Goal: Find specific page/section: Find specific page/section

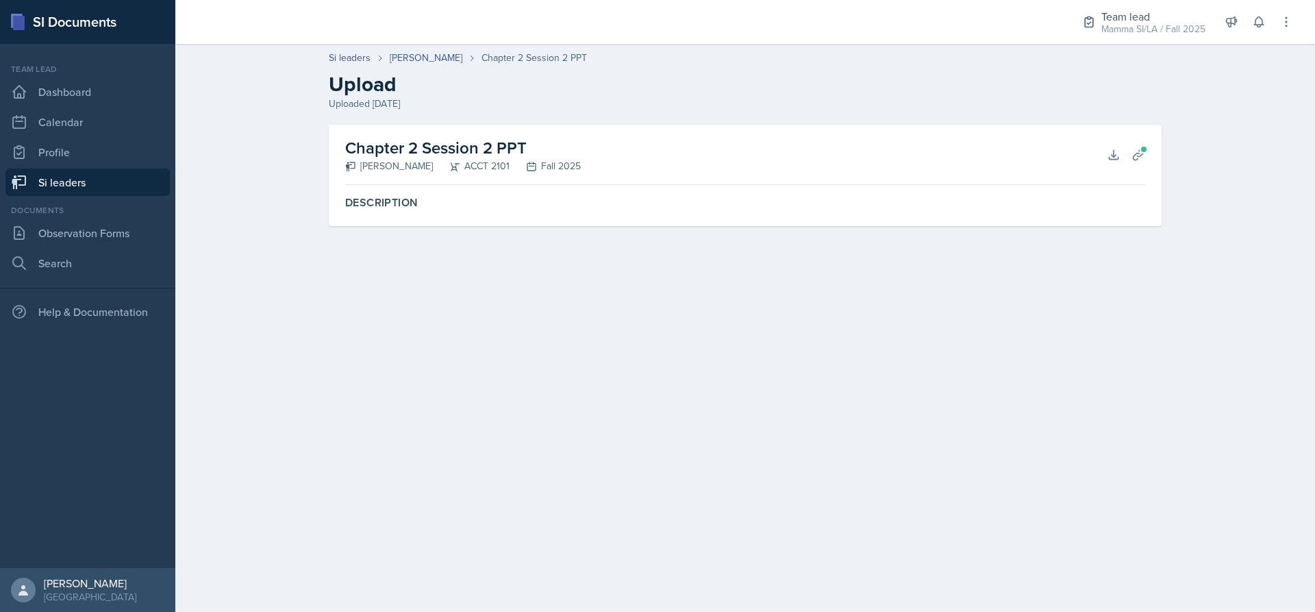
click at [78, 187] on link "Si leaders" at bounding box center [87, 181] width 164 height 27
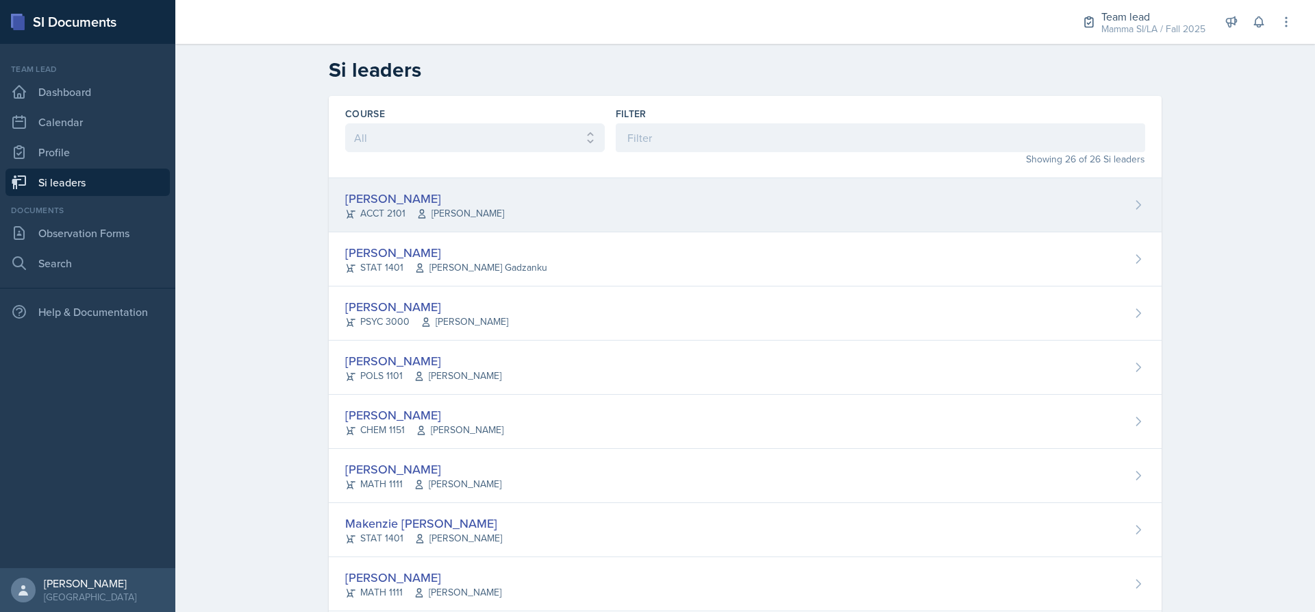
click at [484, 208] on span "[PERSON_NAME]" at bounding box center [460, 213] width 88 height 14
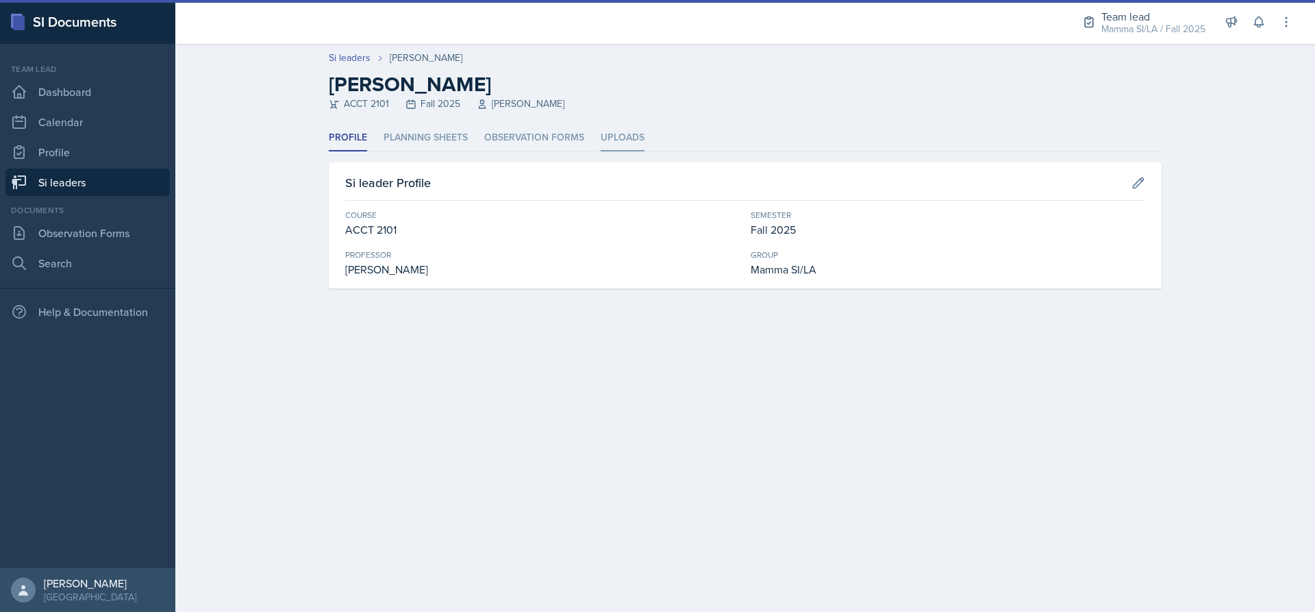
click at [601, 147] on li "Uploads" at bounding box center [623, 138] width 44 height 27
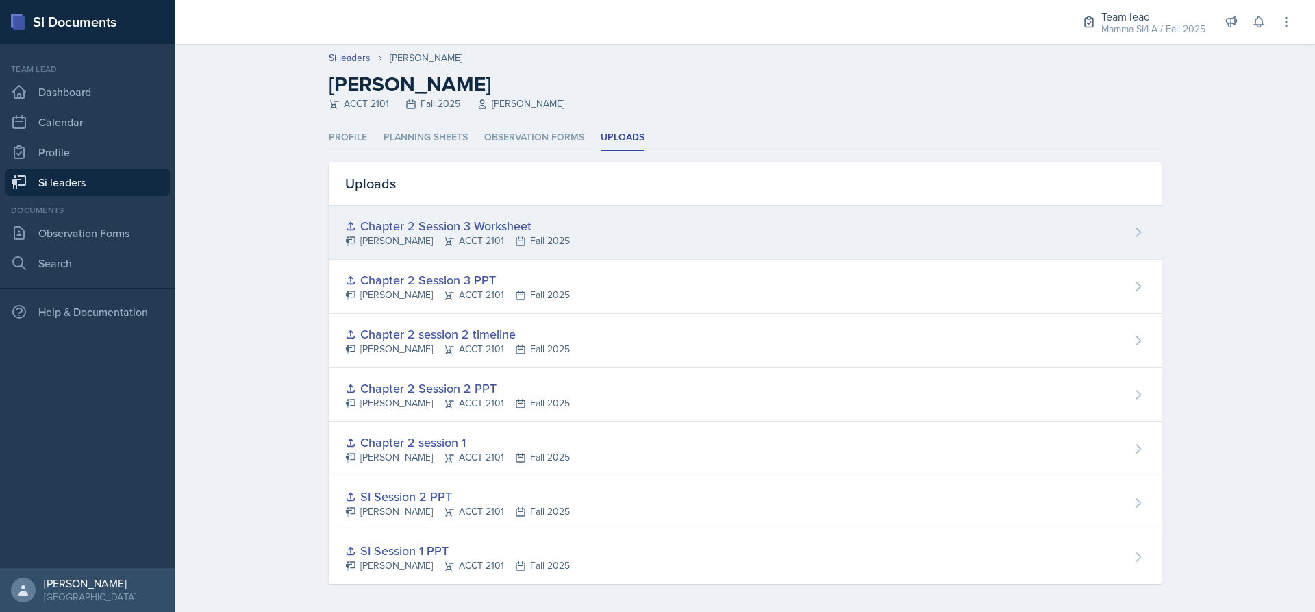
scroll to position [5, 0]
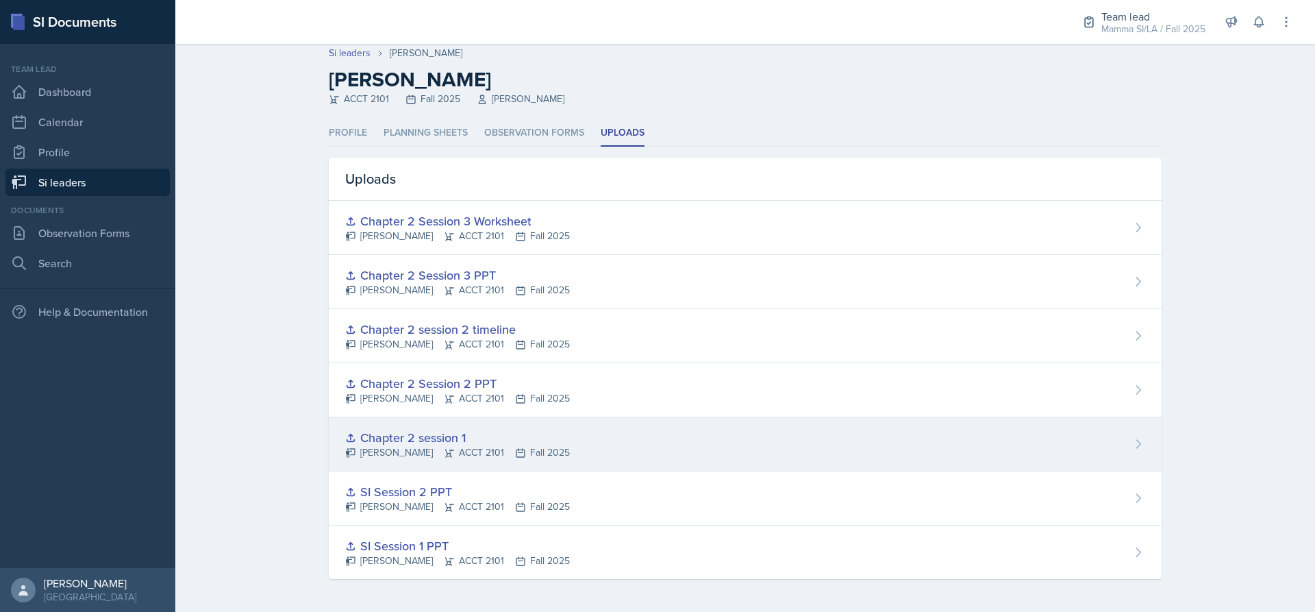
click at [515, 447] on icon at bounding box center [520, 452] width 11 height 11
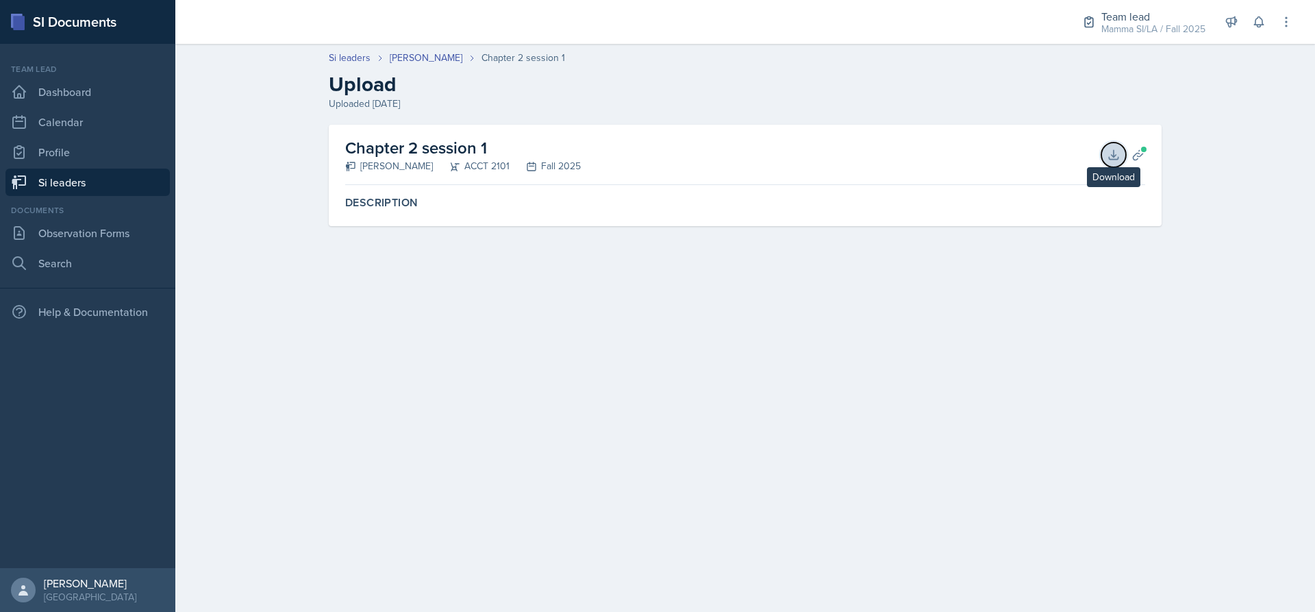
click at [1114, 155] on icon at bounding box center [1113, 154] width 9 height 9
